Goal: Information Seeking & Learning: Learn about a topic

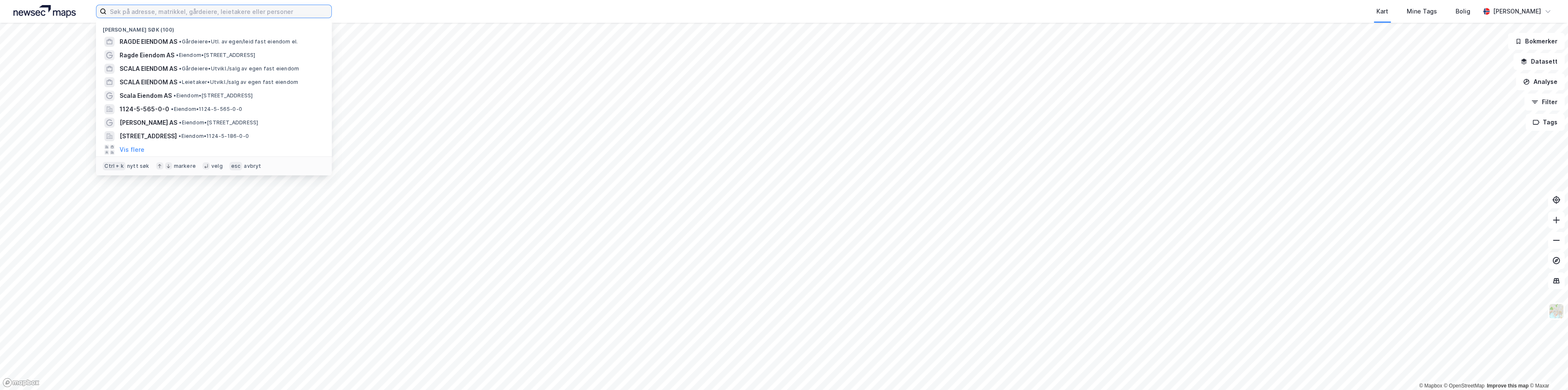
click at [201, 14] on input at bounding box center [219, 11] width 225 height 13
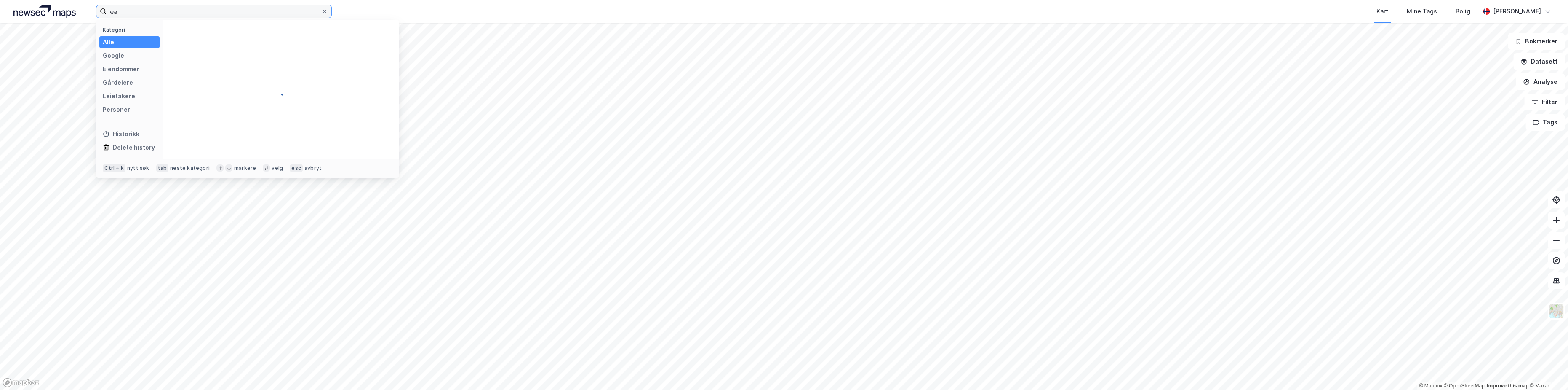
type input "e"
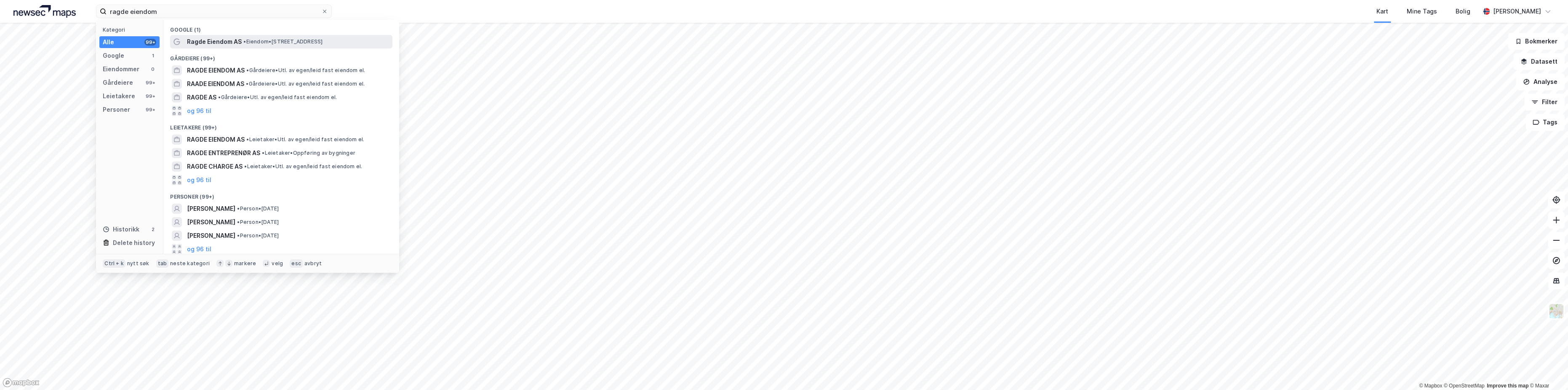
click at [246, 40] on span "•" at bounding box center [245, 41] width 2 height 6
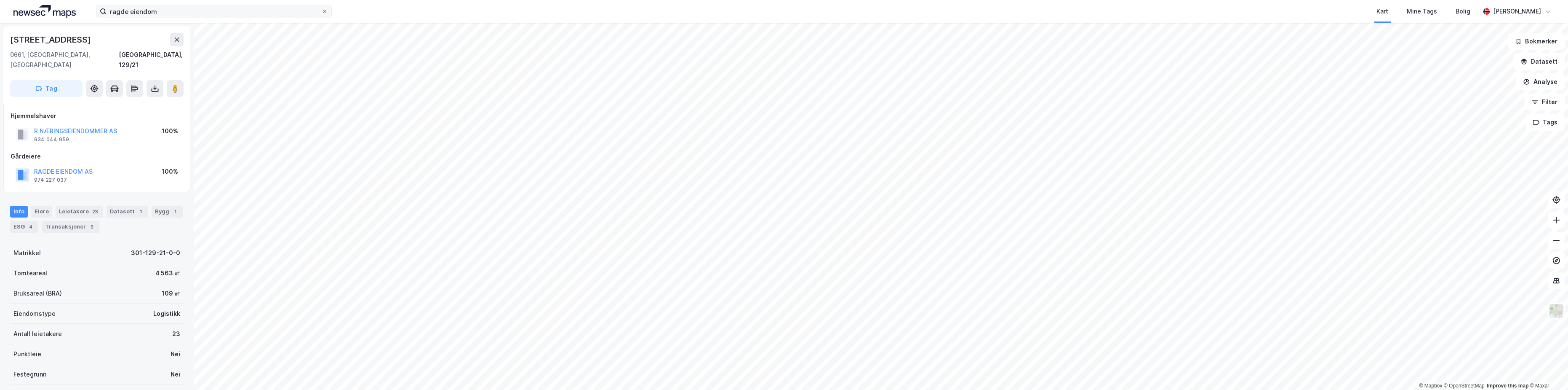
drag, startPoint x: 176, startPoint y: 19, endPoint x: 103, endPoint y: 5, distance: 74.3
click at [103, 5] on div "ragde eiendom [GEOGRAPHIC_DATA] Tags Bolig [PERSON_NAME]" at bounding box center [784, 11] width 1568 height 23
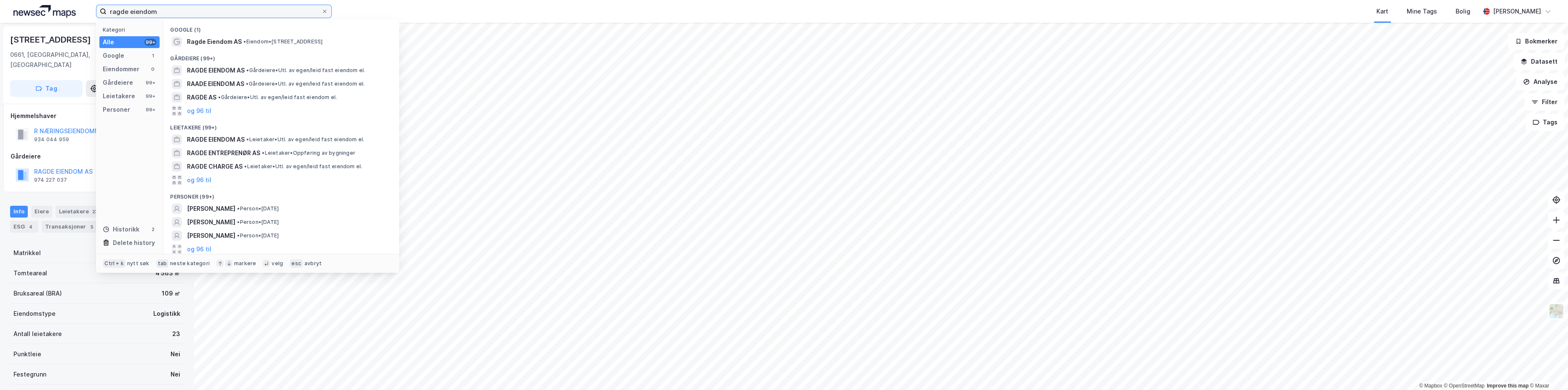
click at [130, 6] on input "ragde eiendom" at bounding box center [214, 11] width 215 height 13
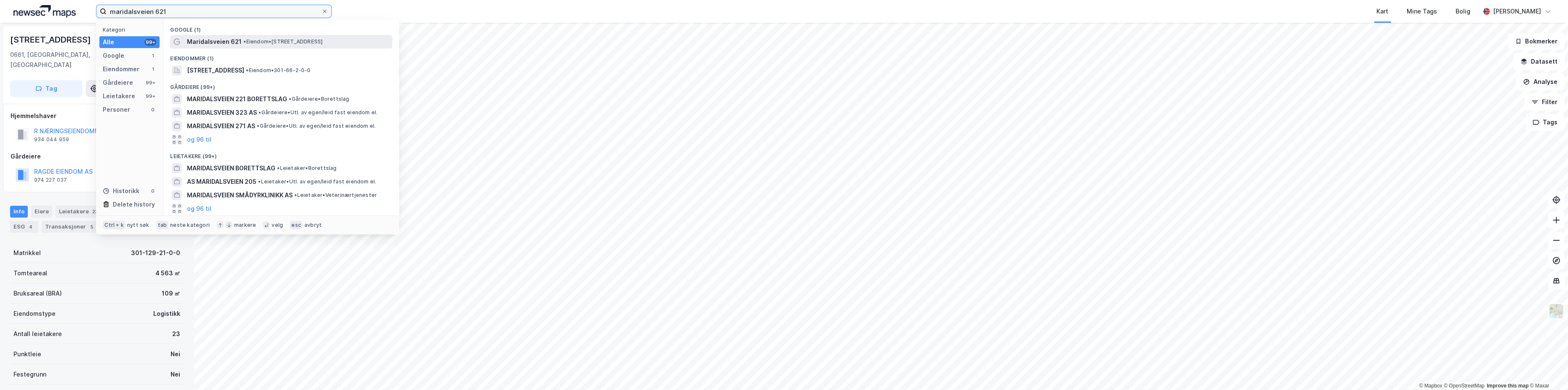
type input "maridalsveien 621"
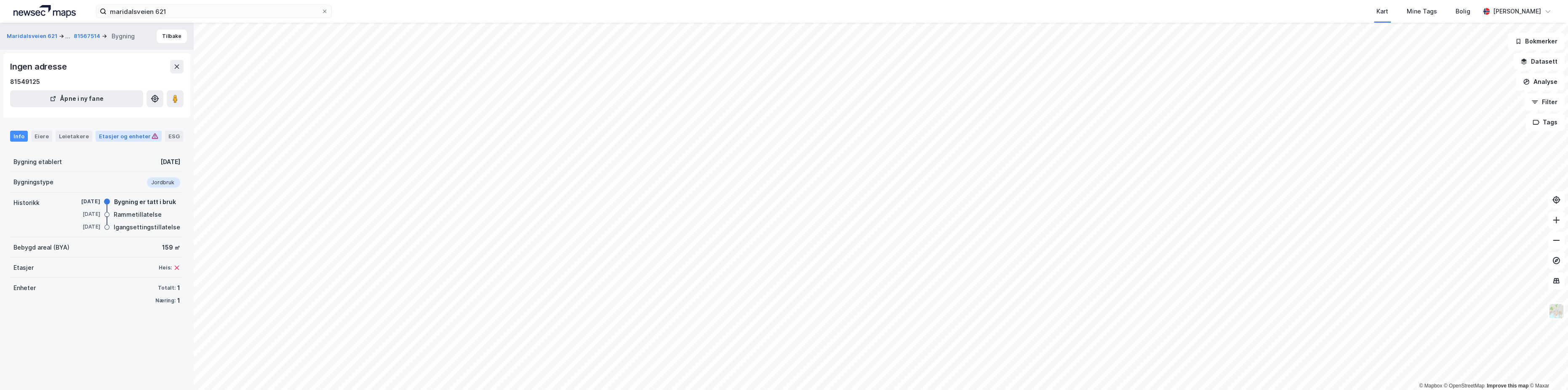
click at [135, 138] on div "Etasjer og enheter" at bounding box center [129, 136] width 60 height 7
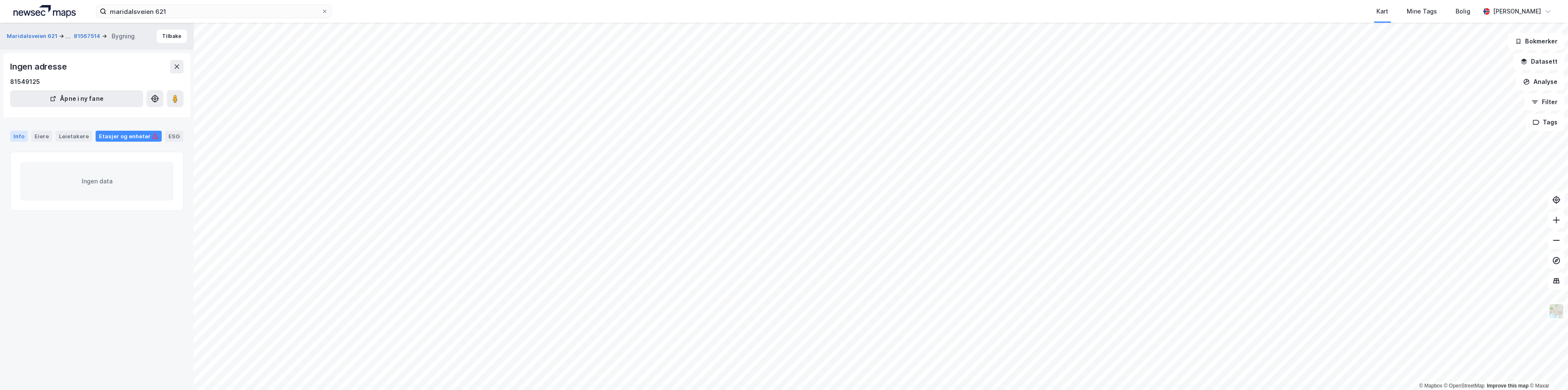
click at [23, 136] on div "Info" at bounding box center [19, 136] width 18 height 11
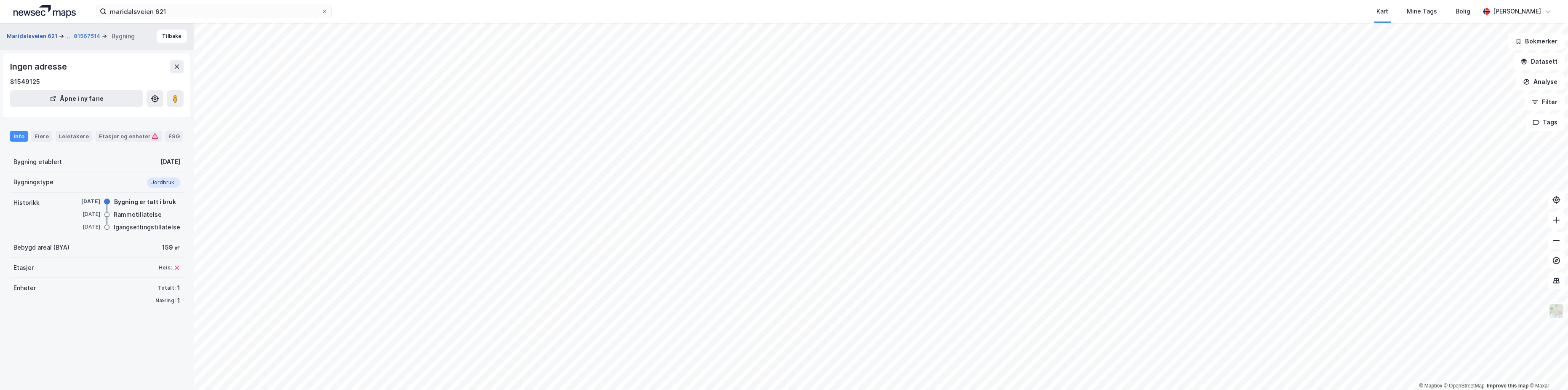
click at [33, 32] on button "Maridalsveien 621" at bounding box center [33, 36] width 52 height 10
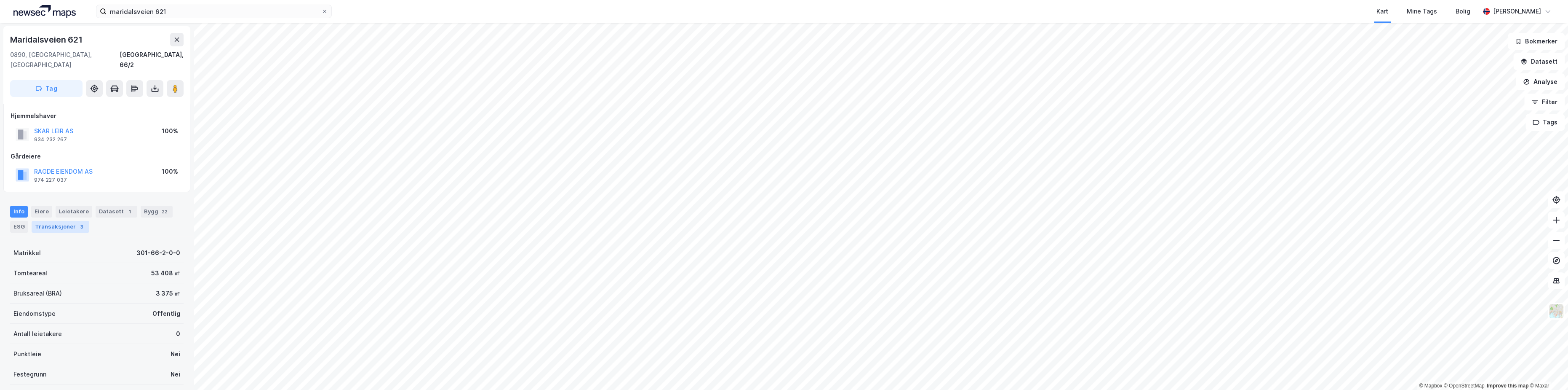
click at [52, 221] on div "Transaksjoner 3" at bounding box center [60, 226] width 58 height 12
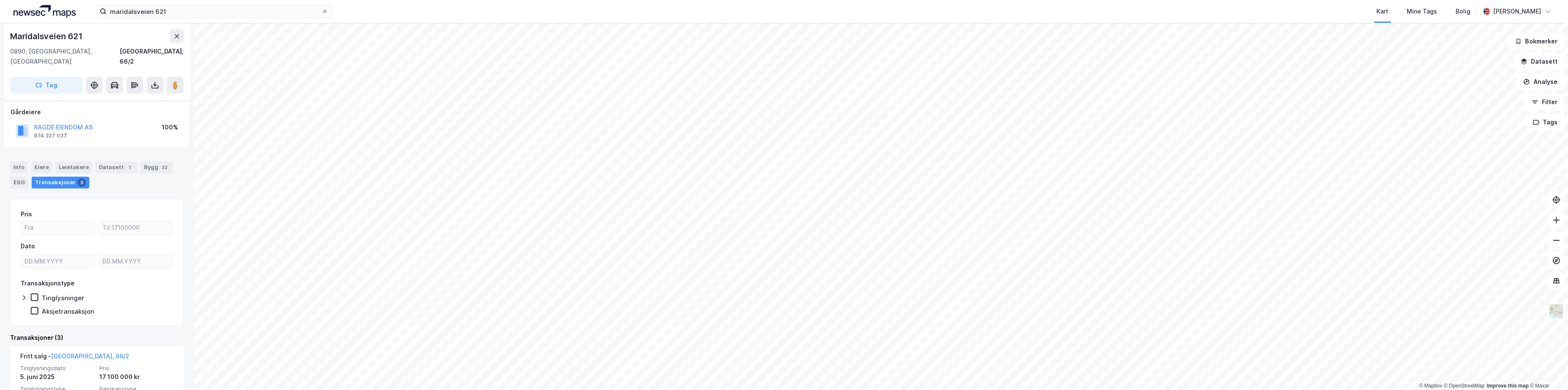
scroll to position [115, 0]
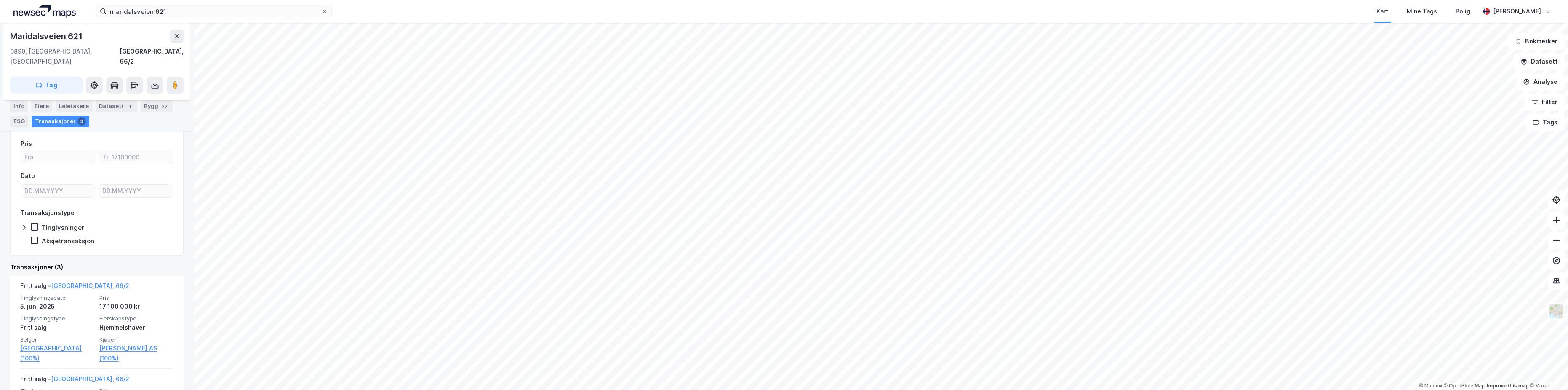
click at [1027, 389] on html "maridalsveien 621 Kart Mine Tags Bolig [PERSON_NAME] © Mapbox © OpenStreetMap I…" at bounding box center [784, 195] width 1568 height 390
click at [1551, 81] on button "Analyse" at bounding box center [1540, 82] width 49 height 17
click at [1472, 101] on div "Tegn område" at bounding box center [1467, 100] width 73 height 7
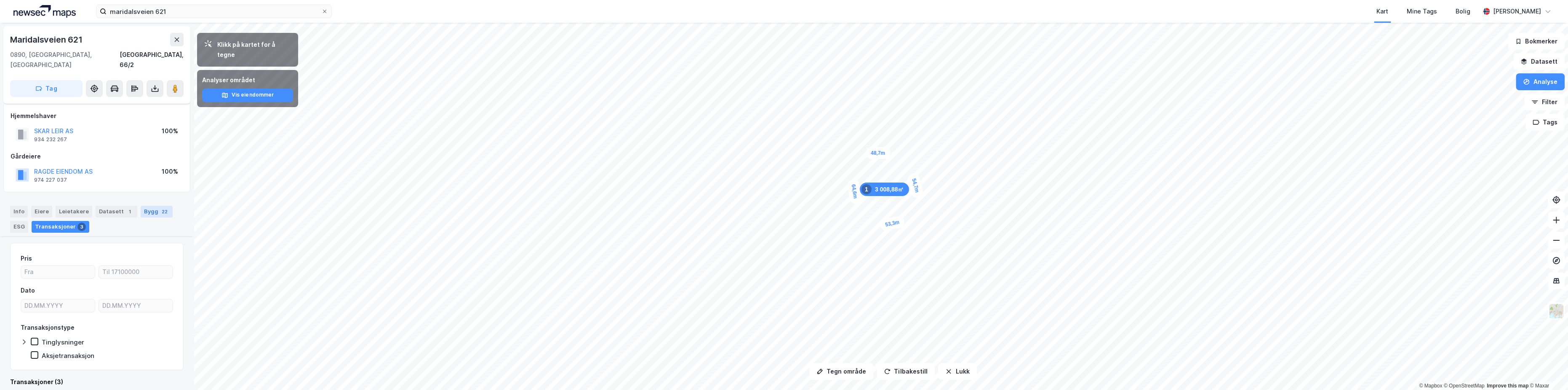
click at [150, 206] on div "Bygg 22" at bounding box center [156, 211] width 32 height 12
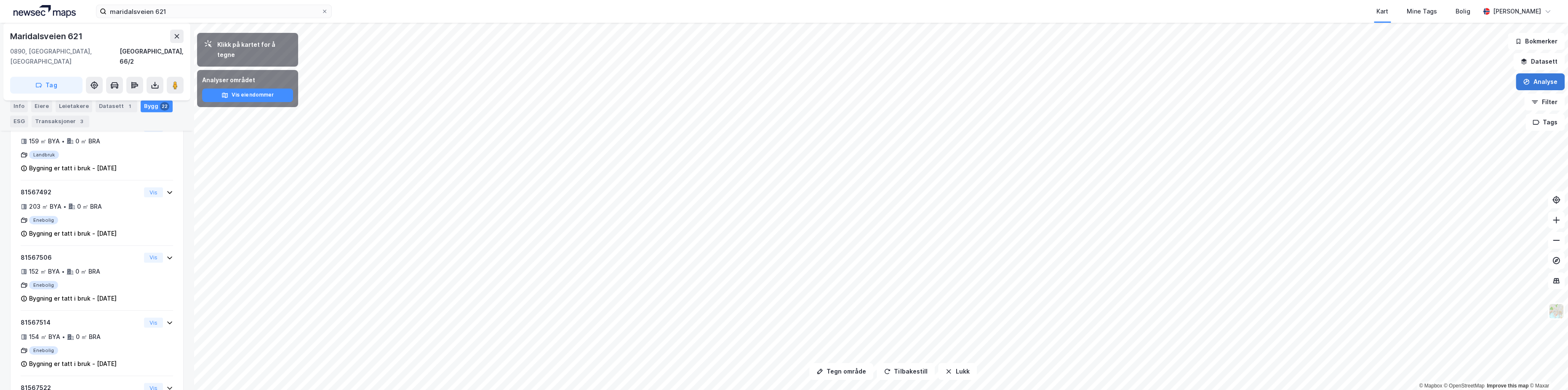
scroll to position [458, 0]
click at [1539, 79] on button "Analyse" at bounding box center [1540, 82] width 49 height 17
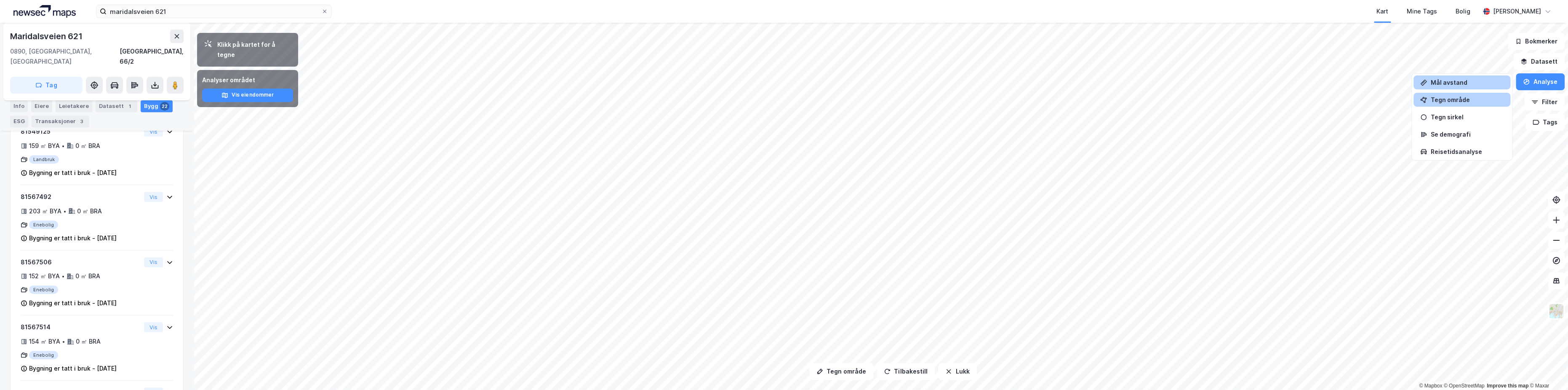
click at [1452, 84] on div "Mål avstand" at bounding box center [1467, 82] width 73 height 7
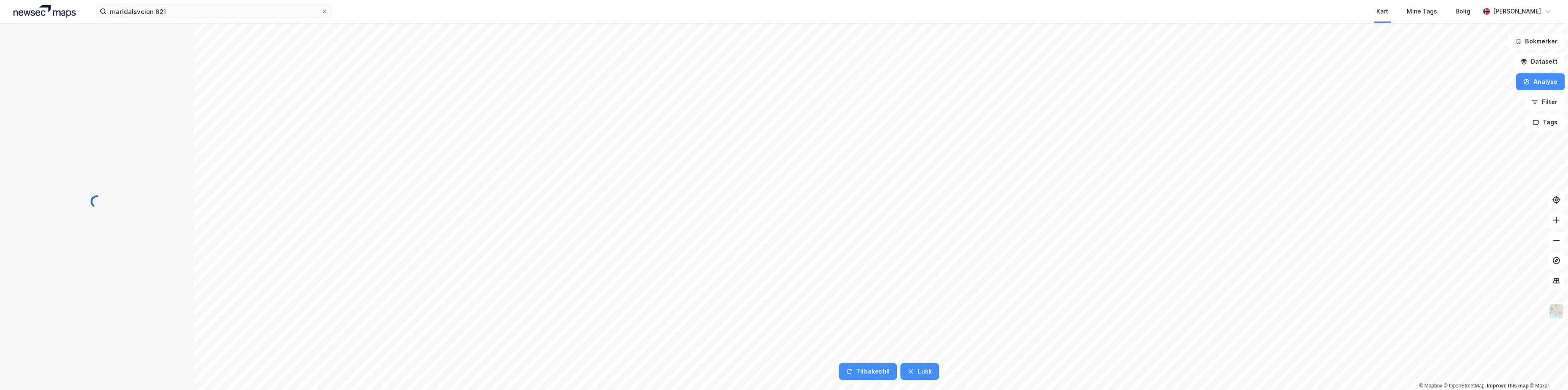
scroll to position [0, 0]
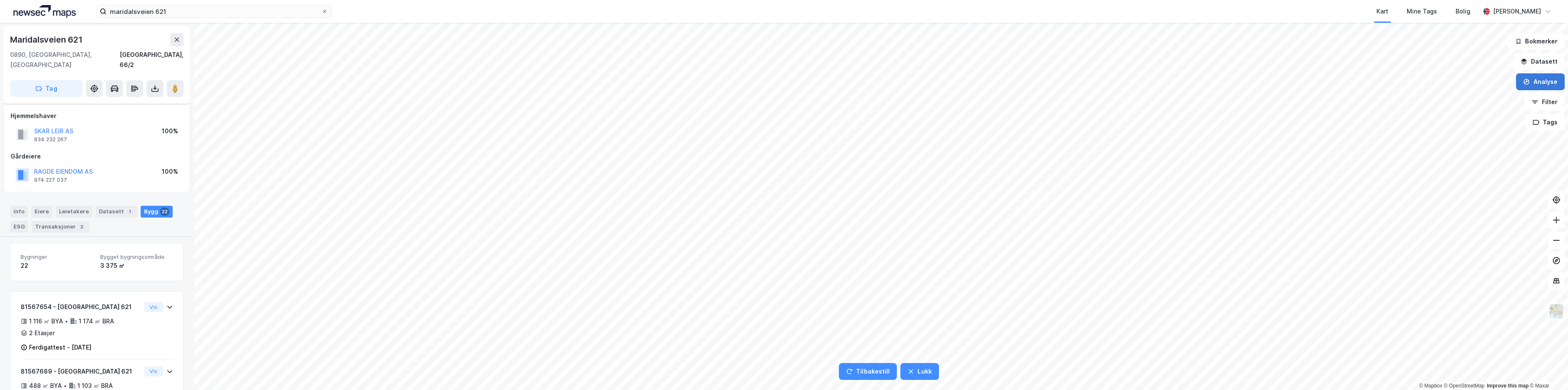
click at [1530, 82] on icon "button" at bounding box center [1526, 82] width 7 height 7
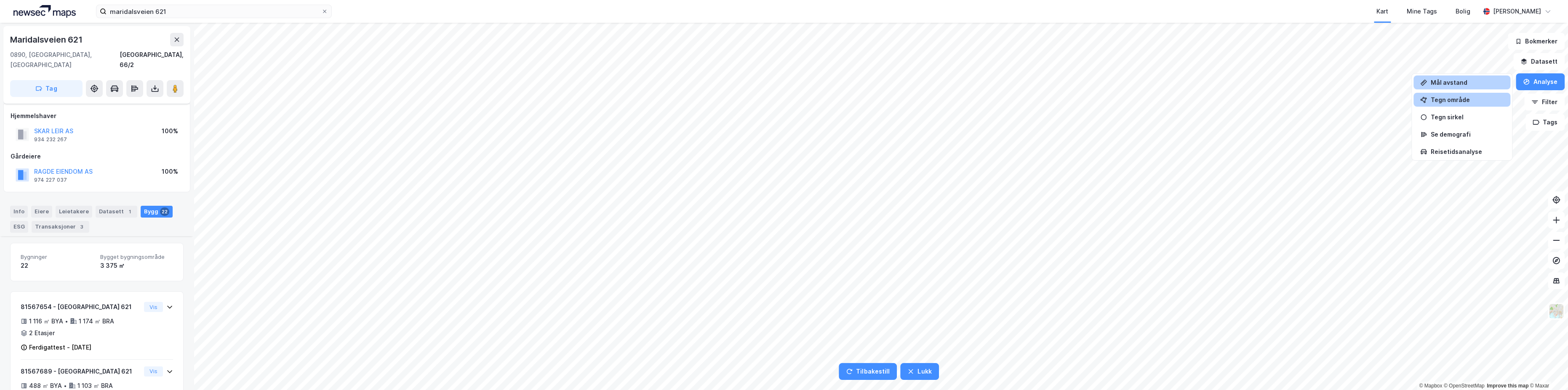
click at [1455, 103] on div "Tegn område" at bounding box center [1467, 100] width 73 height 7
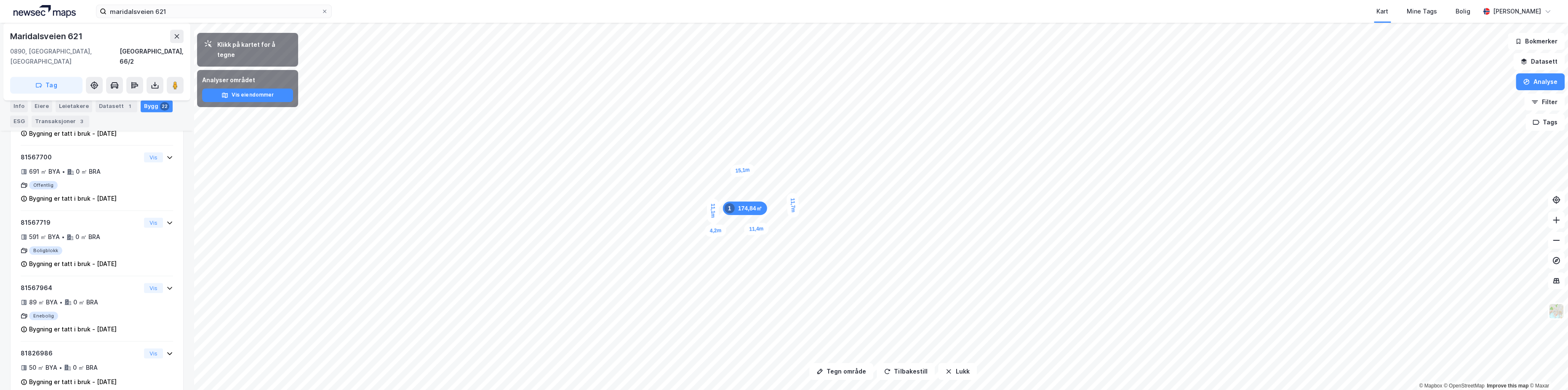
scroll to position [1216, 0]
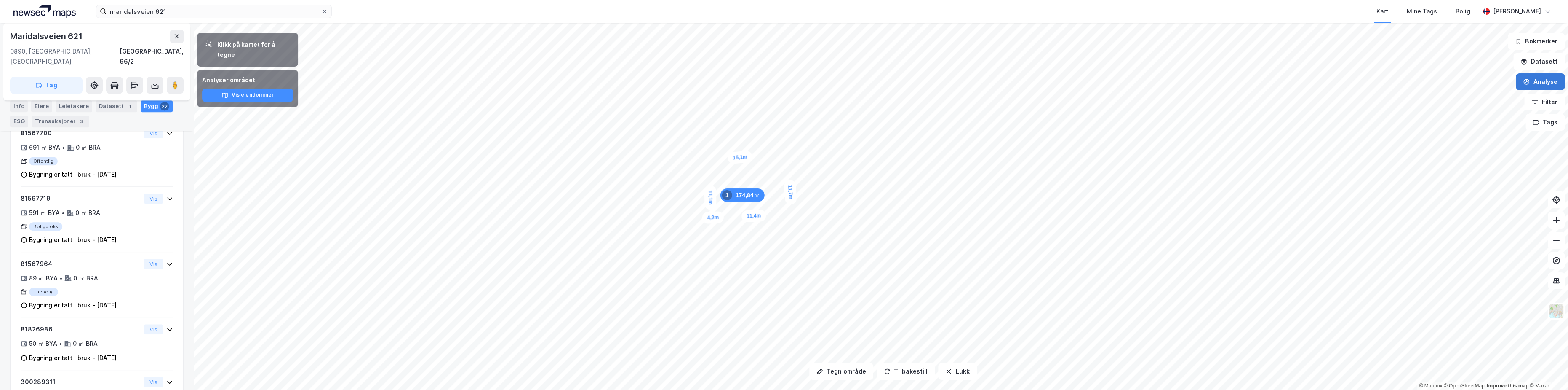
click at [1540, 85] on button "Analyse" at bounding box center [1540, 82] width 49 height 17
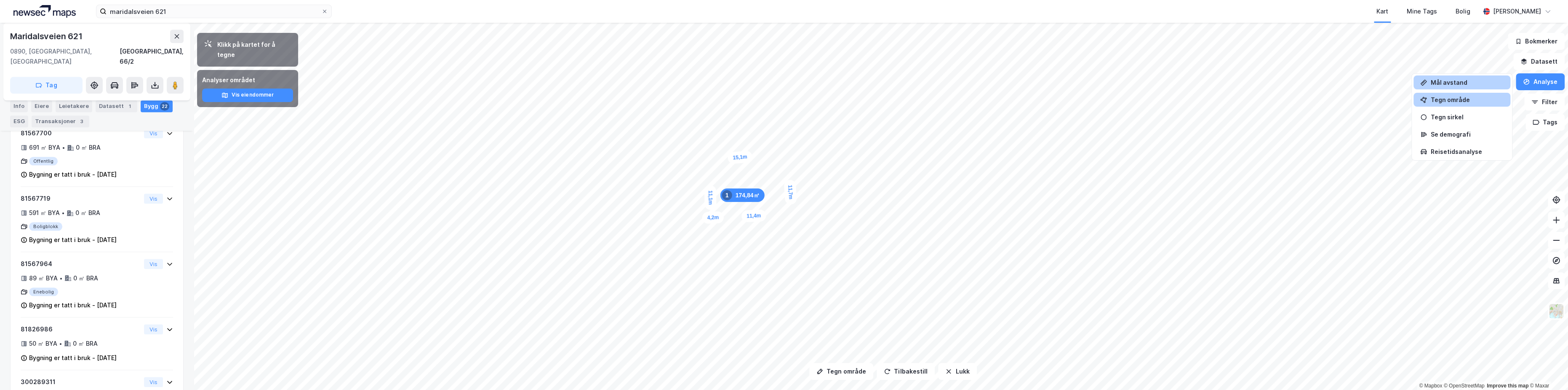
click at [1461, 85] on div "Mål avstand" at bounding box center [1467, 82] width 73 height 7
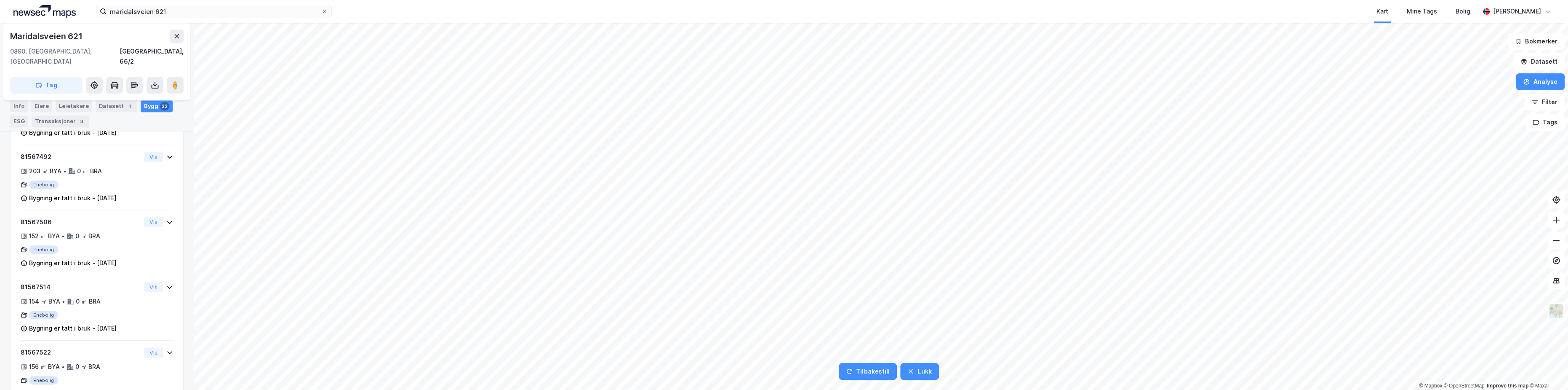
scroll to position [458, 0]
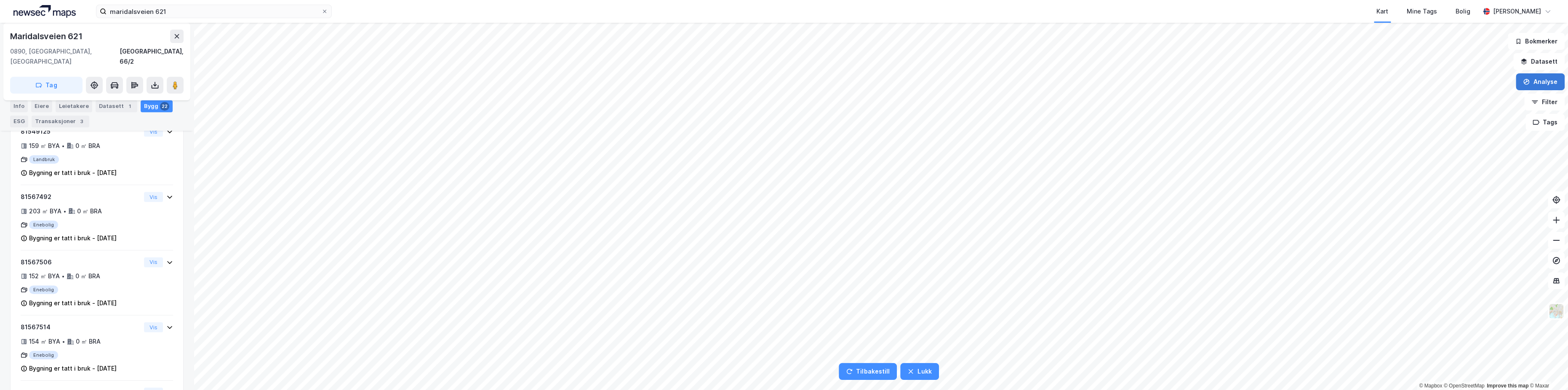
click at [1539, 83] on button "Analyse" at bounding box center [1540, 82] width 49 height 17
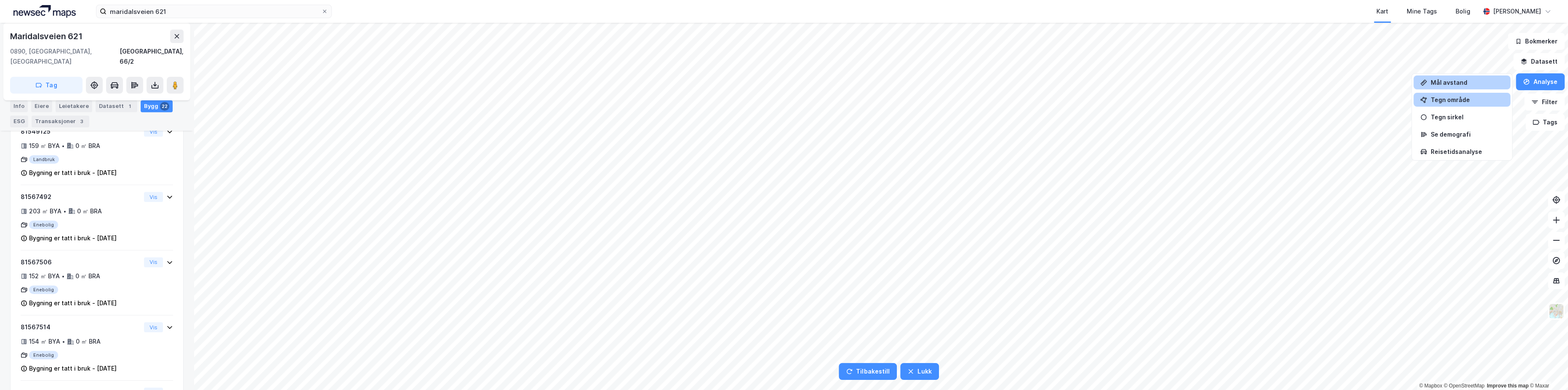
click at [1468, 101] on div "Tegn område" at bounding box center [1467, 100] width 73 height 7
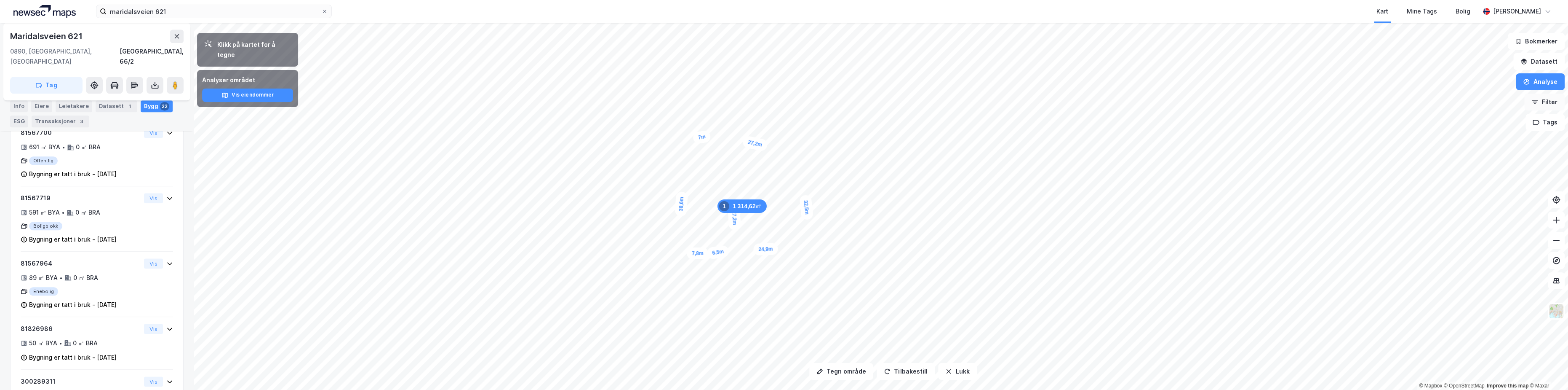
scroll to position [1216, 0]
click at [1550, 89] on button "Analyse" at bounding box center [1540, 82] width 49 height 17
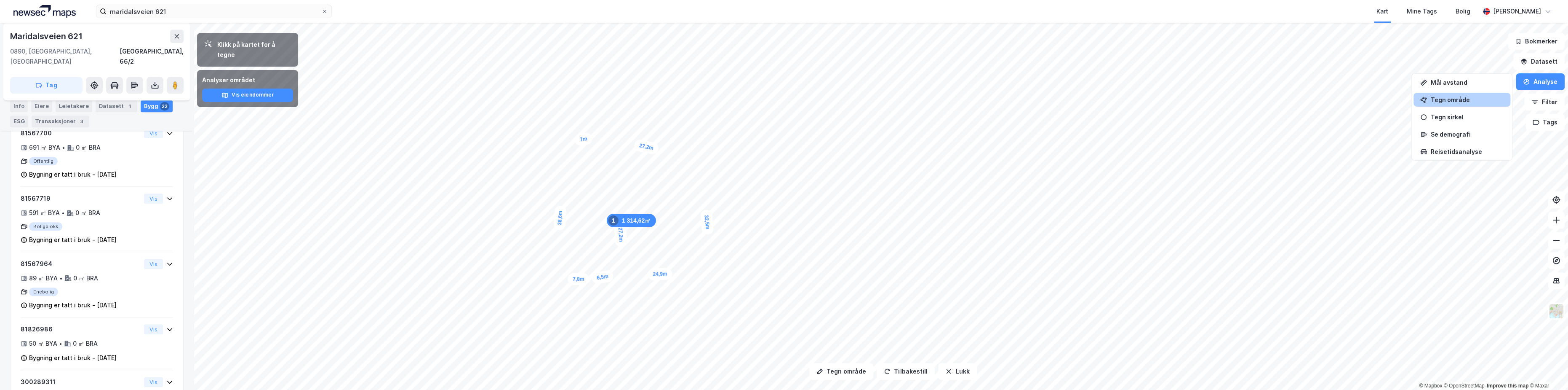
click at [1474, 98] on div "Tegn område" at bounding box center [1467, 100] width 73 height 7
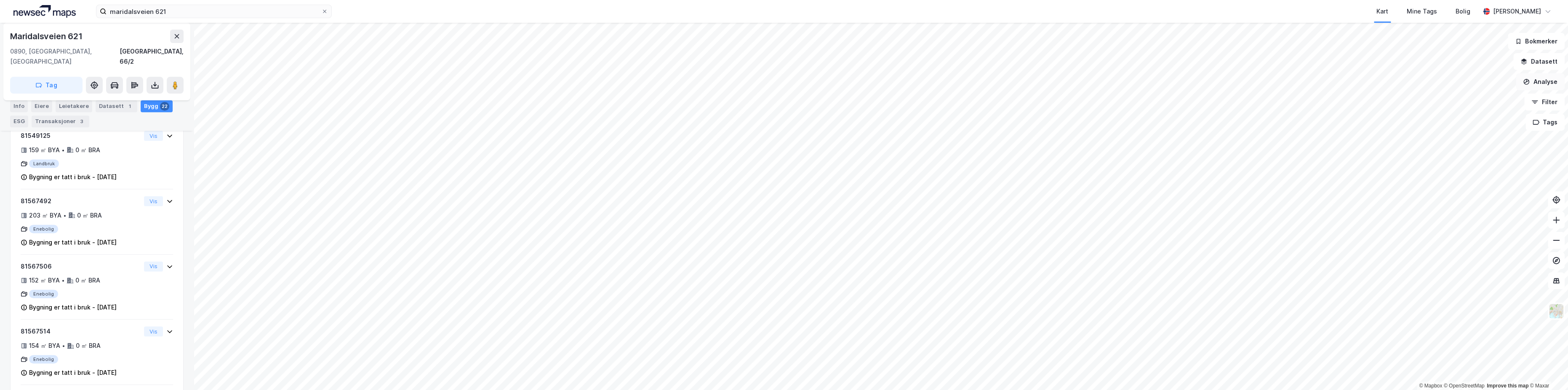
scroll to position [458, 0]
click at [1533, 88] on button "Analyse" at bounding box center [1540, 82] width 49 height 17
click at [1461, 102] on div "Tegn område" at bounding box center [1467, 100] width 73 height 7
